Goal: Information Seeking & Learning: Learn about a topic

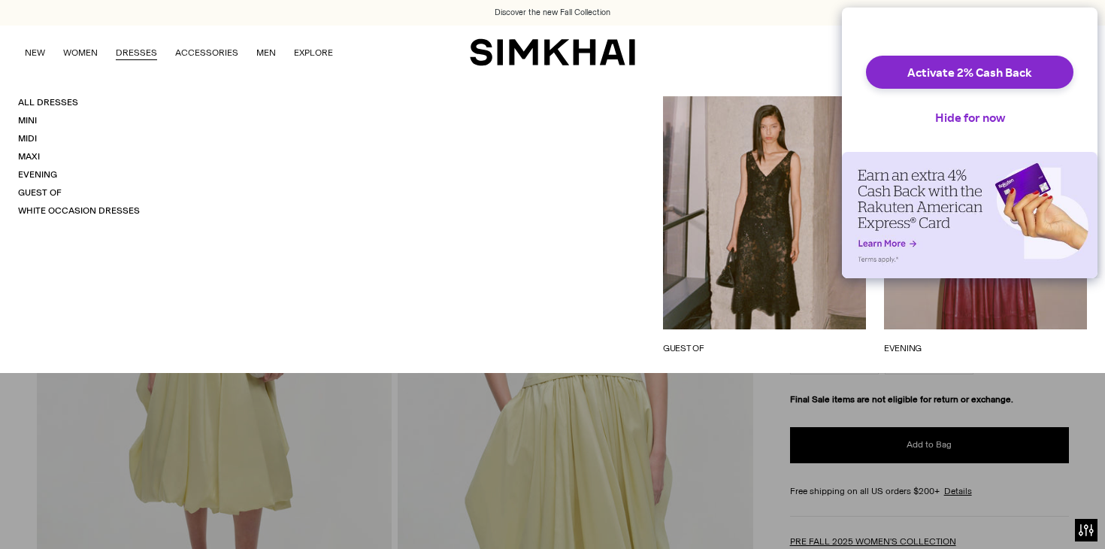
click at [144, 54] on link "DRESSES" at bounding box center [136, 52] width 41 height 33
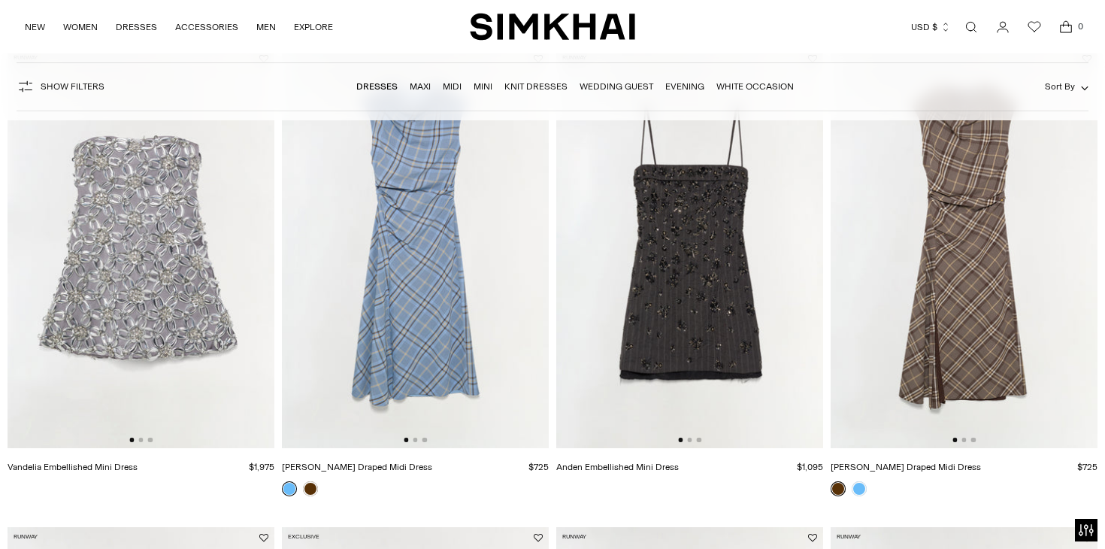
scroll to position [178, 0]
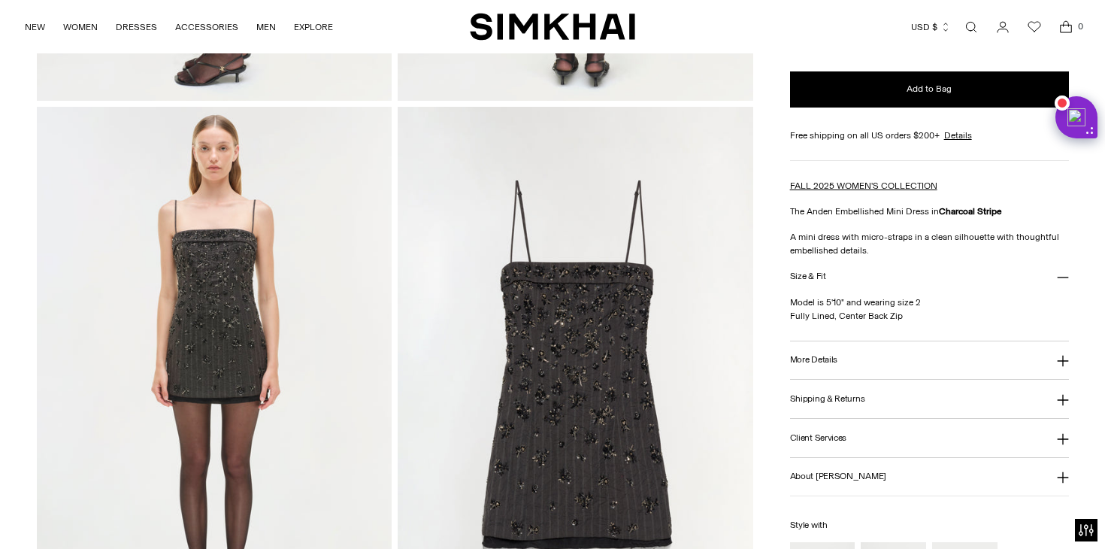
scroll to position [704, 0]
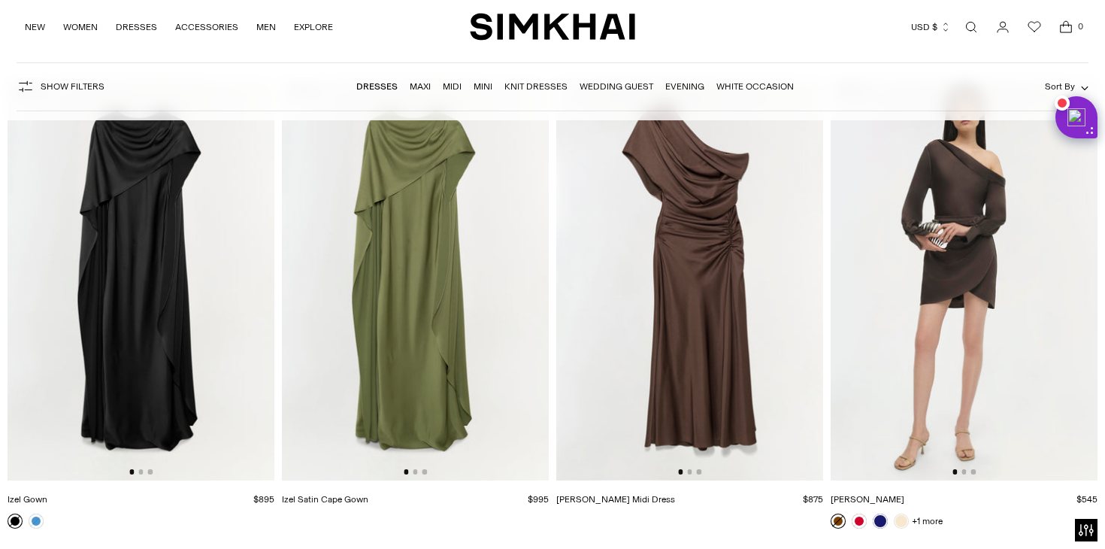
scroll to position [16831, 0]
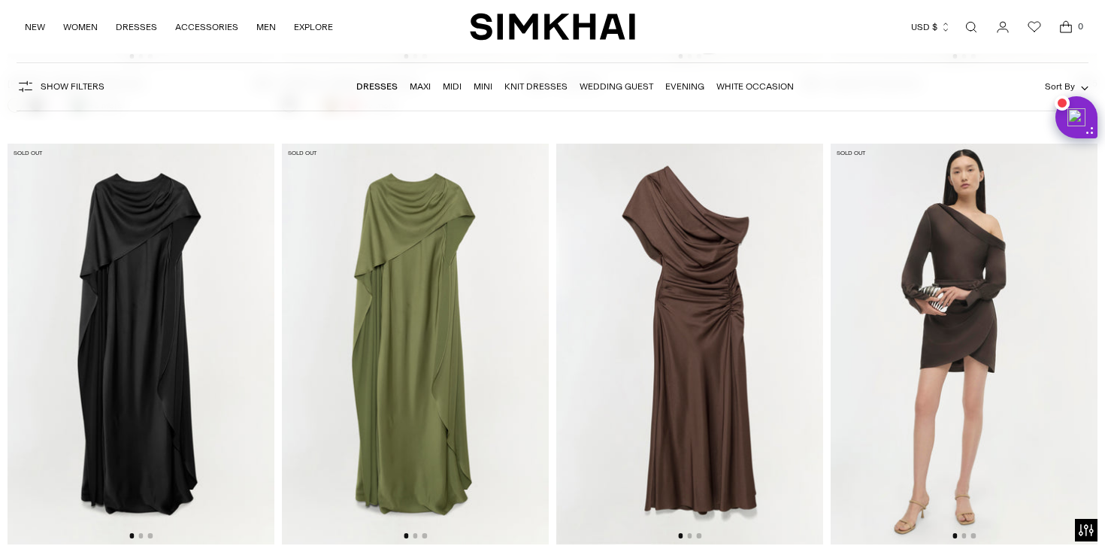
click at [447, 355] on img at bounding box center [415, 344] width 267 height 401
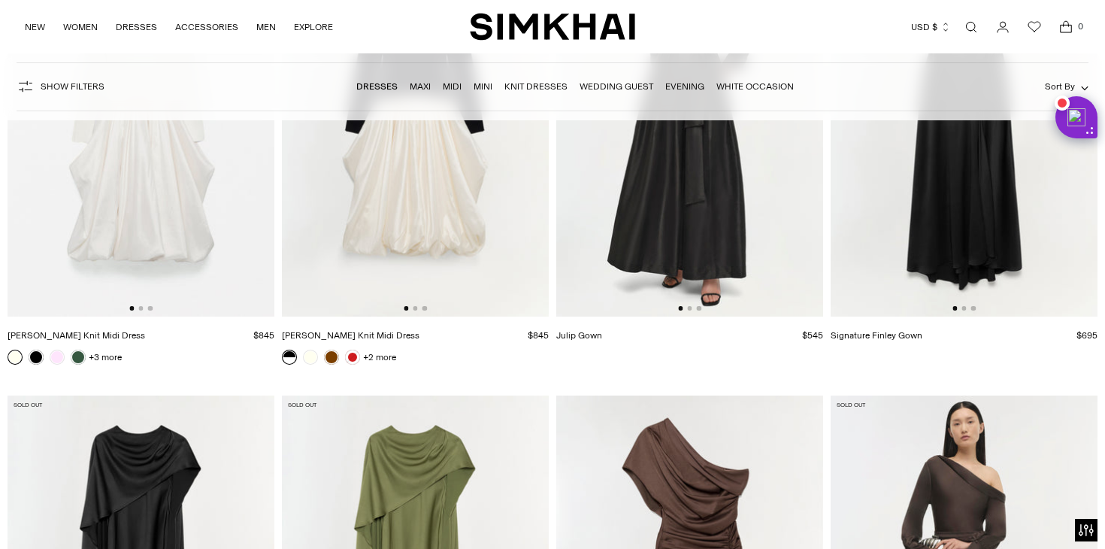
scroll to position [16524, 0]
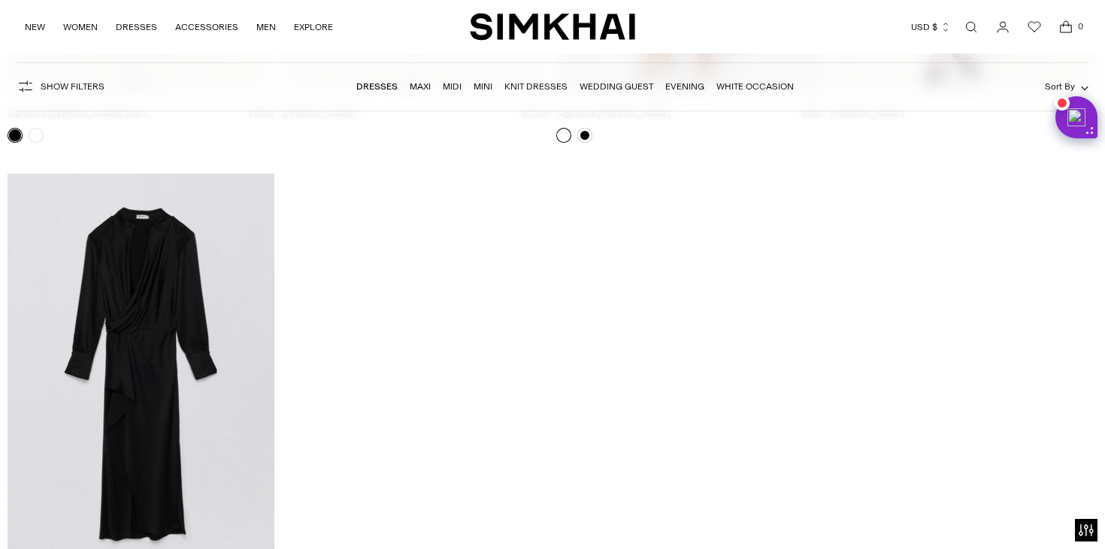
scroll to position [21005, 0]
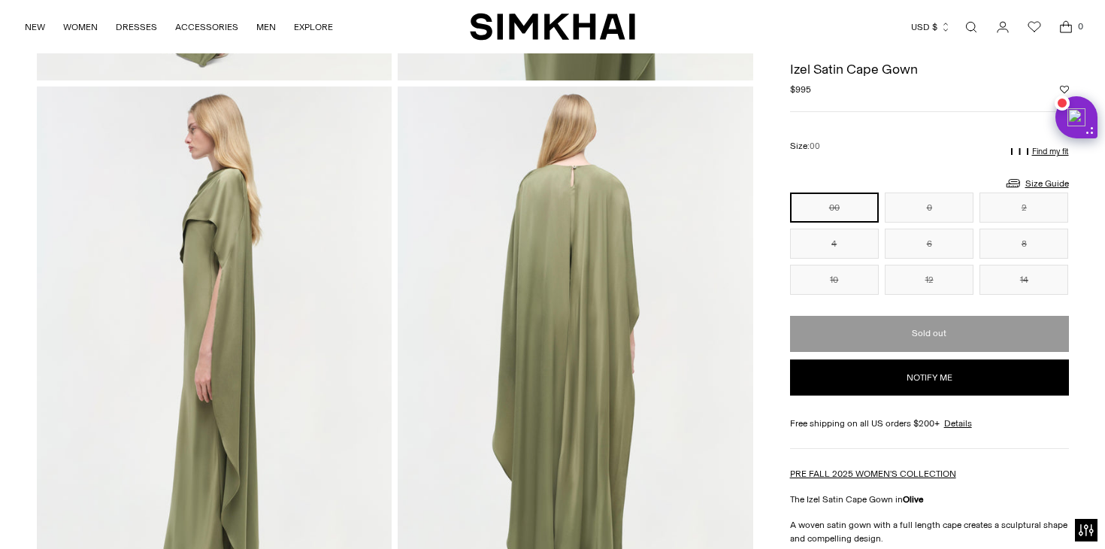
scroll to position [556, 0]
